Goal: Task Accomplishment & Management: Use online tool/utility

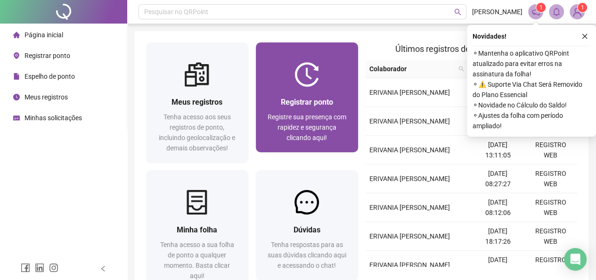
click at [304, 95] on div "Registrar ponto Registre sua presença com rapidez e segurança clicando aqui!" at bounding box center [307, 119] width 102 height 65
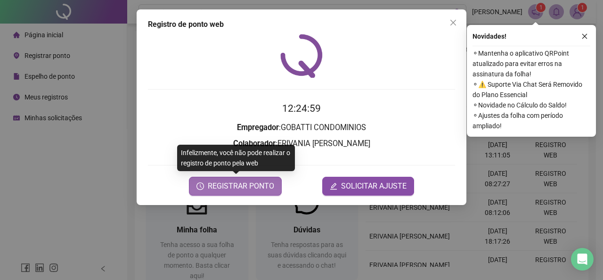
click at [234, 181] on span "REGISTRAR PONTO" at bounding box center [241, 185] width 66 height 11
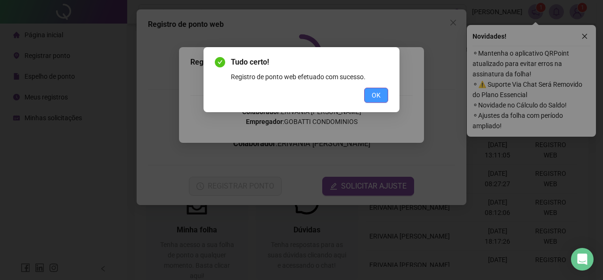
click at [373, 93] on span "OK" at bounding box center [376, 95] width 9 height 10
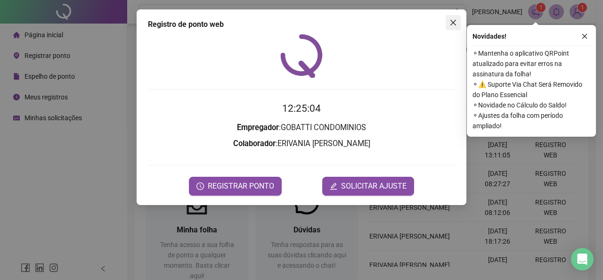
click at [457, 21] on span "Close" at bounding box center [453, 23] width 15 height 8
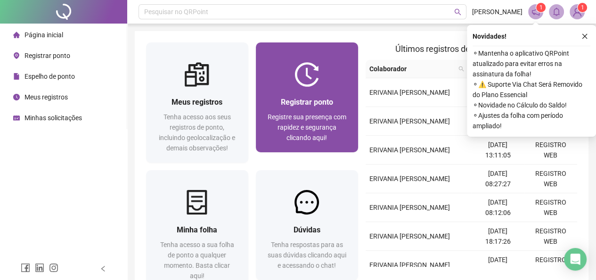
click at [312, 149] on div "Registrar ponto Registre sua presença com rapidez e segurança clicando aqui!" at bounding box center [307, 119] width 102 height 65
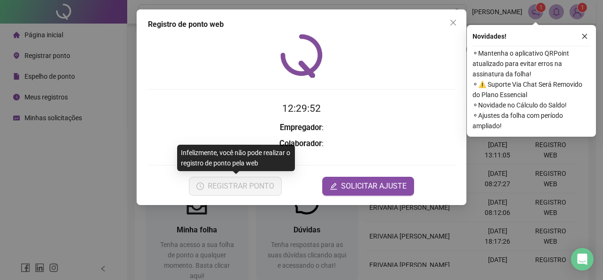
click at [243, 183] on button "REGISTRAR PONTO" at bounding box center [235, 186] width 93 height 19
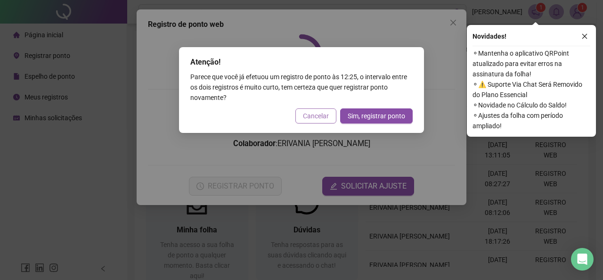
click at [326, 111] on span "Cancelar" at bounding box center [316, 116] width 26 height 10
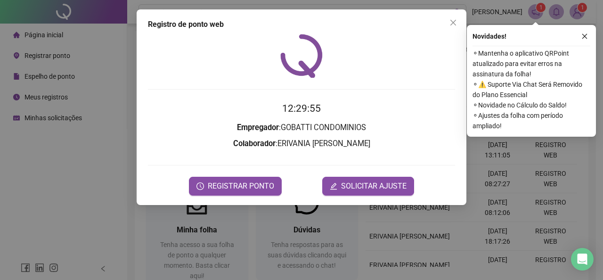
click at [450, 25] on button "Close" at bounding box center [453, 22] width 15 height 15
